Goal: Use online tool/utility: Utilize a website feature to perform a specific function

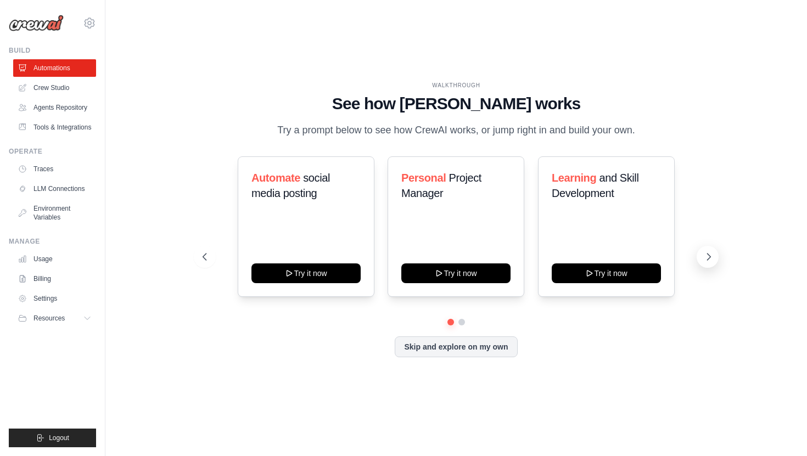
click at [706, 262] on button at bounding box center [708, 257] width 22 height 22
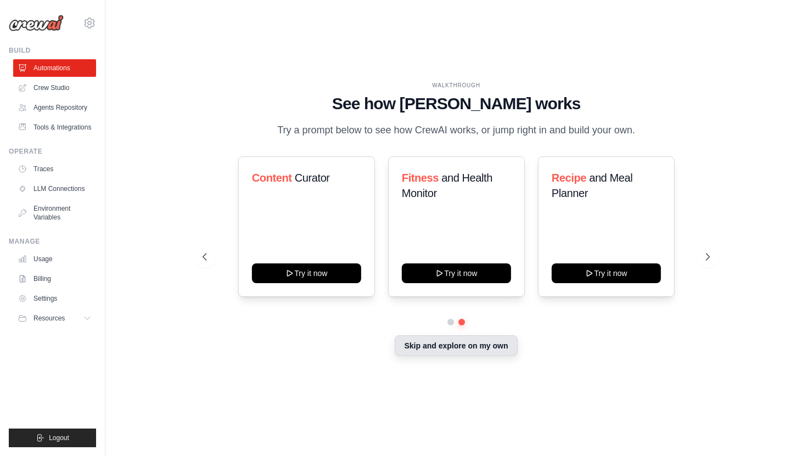
click at [408, 350] on button "Skip and explore on my own" at bounding box center [456, 345] width 122 height 21
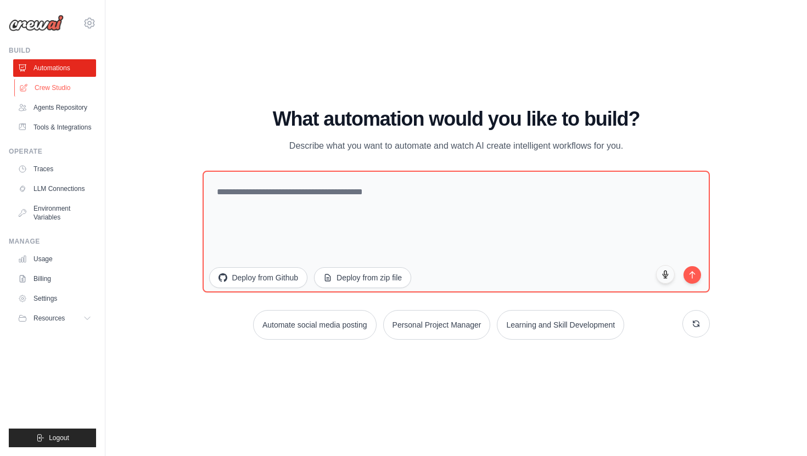
click at [67, 85] on link "Crew Studio" at bounding box center [55, 88] width 83 height 18
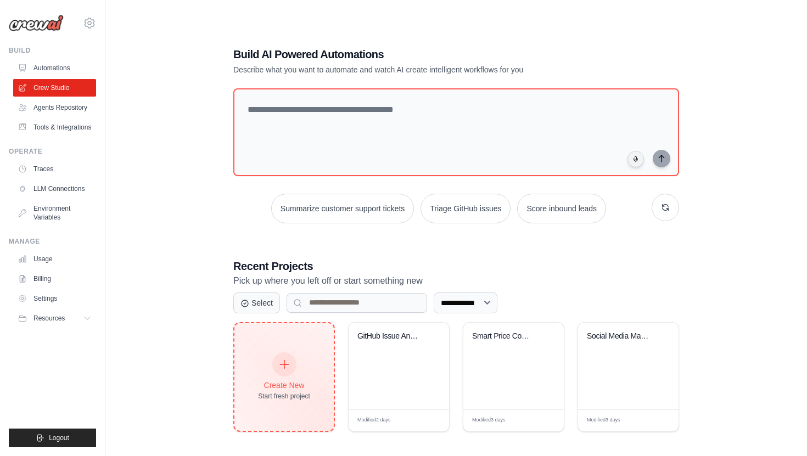
scroll to position [22, 0]
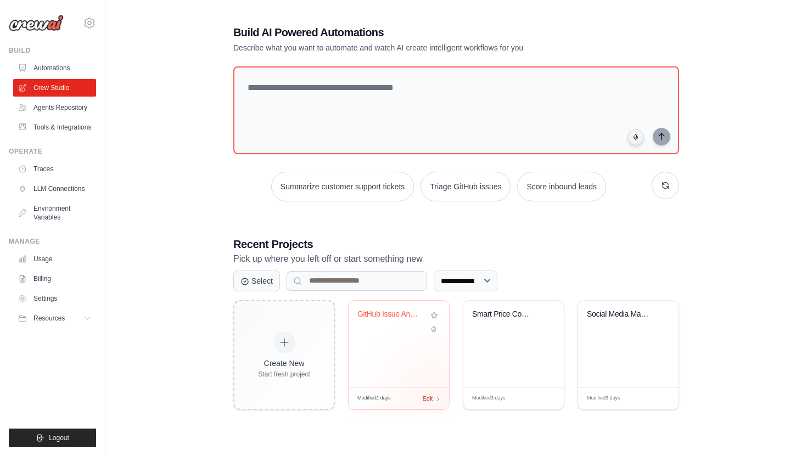
click at [433, 396] on div "Edit" at bounding box center [431, 398] width 19 height 9
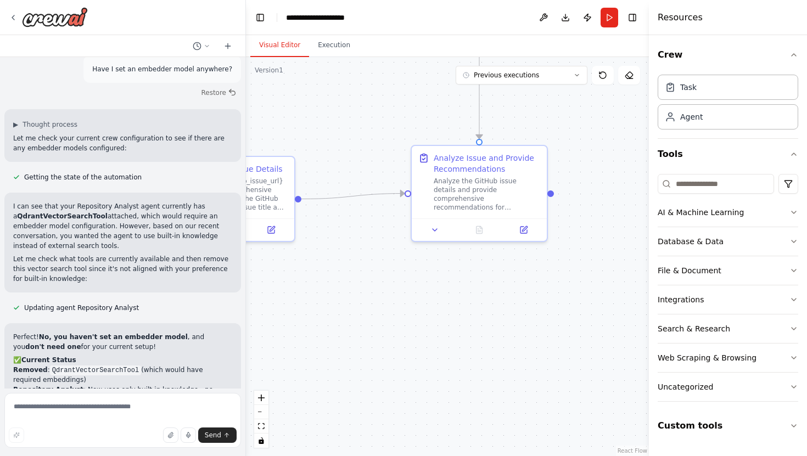
scroll to position [4731, 0]
click at [566, 16] on button "Download" at bounding box center [566, 18] width 18 height 20
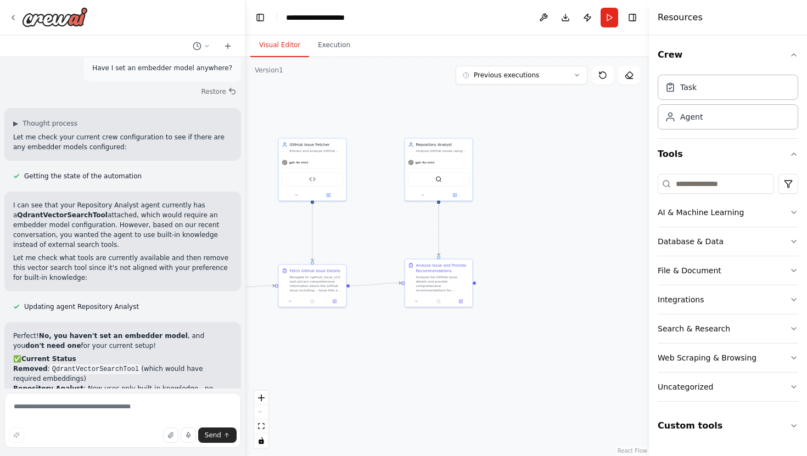
drag, startPoint x: 373, startPoint y: 107, endPoint x: 378, endPoint y: 275, distance: 167.5
click at [378, 273] on div ".deletable-edge-delete-btn { width: 20px; height: 20px; border: 0px solid #ffff…" at bounding box center [447, 256] width 403 height 399
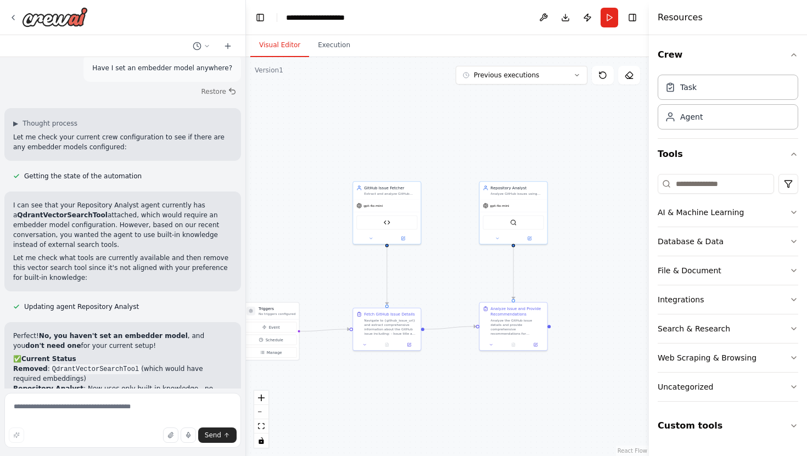
drag, startPoint x: 376, startPoint y: 255, endPoint x: 482, endPoint y: 252, distance: 106.0
click at [481, 254] on div ".deletable-edge-delete-btn { width: 20px; height: 20px; border: 0px solid #ffff…" at bounding box center [447, 256] width 403 height 399
click at [540, 219] on div "QdrantVectorSearchTool" at bounding box center [545, 220] width 61 height 14
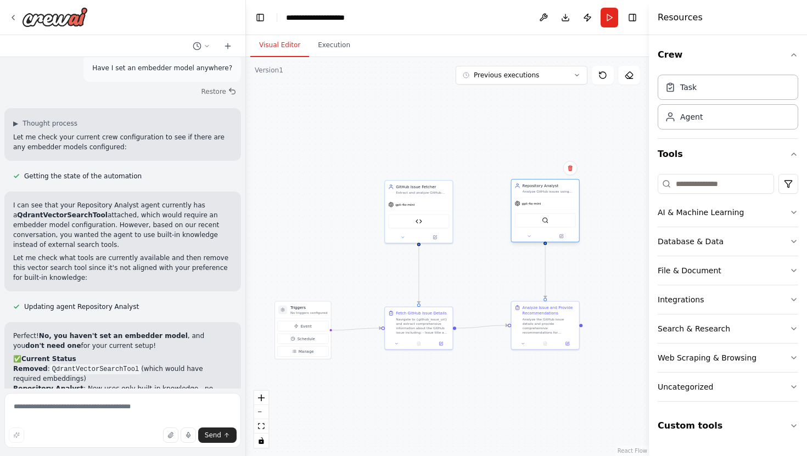
click at [550, 222] on div "QdrantVectorSearchTool" at bounding box center [545, 220] width 61 height 14
